Goal: Task Accomplishment & Management: Manage account settings

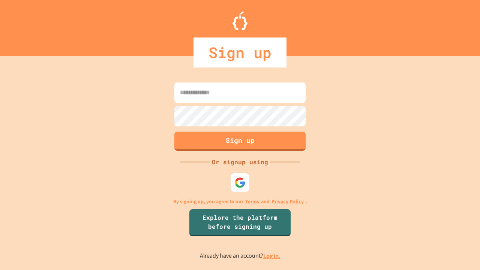
click at [272, 256] on link "Log in." at bounding box center [271, 256] width 17 height 8
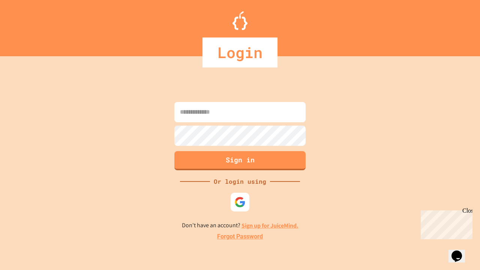
type input "*****"
